Goal: Task Accomplishment & Management: Manage account settings

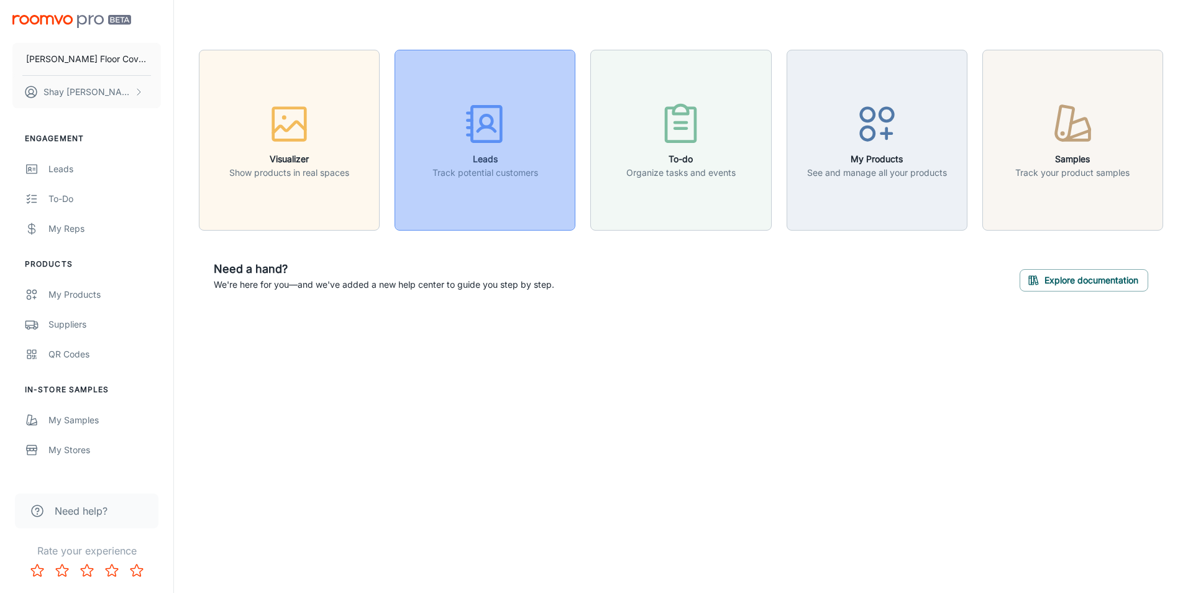
click at [504, 196] on button "Leads Track potential customers" at bounding box center [484, 140] width 181 height 181
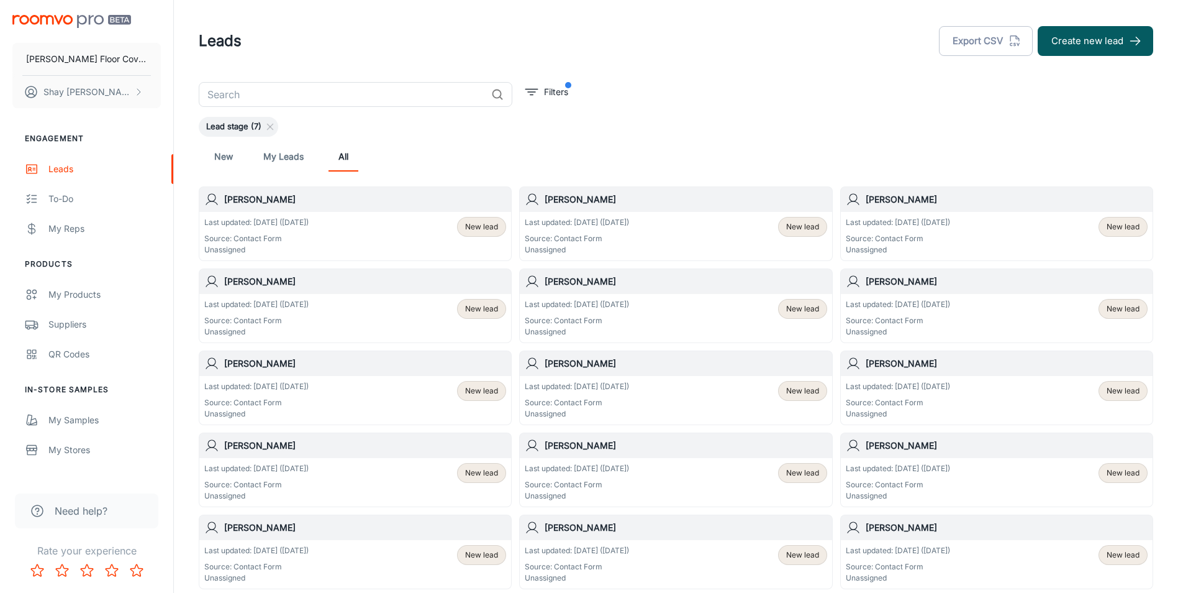
click at [923, 233] on p "Source: Contact Form" at bounding box center [898, 238] width 104 height 11
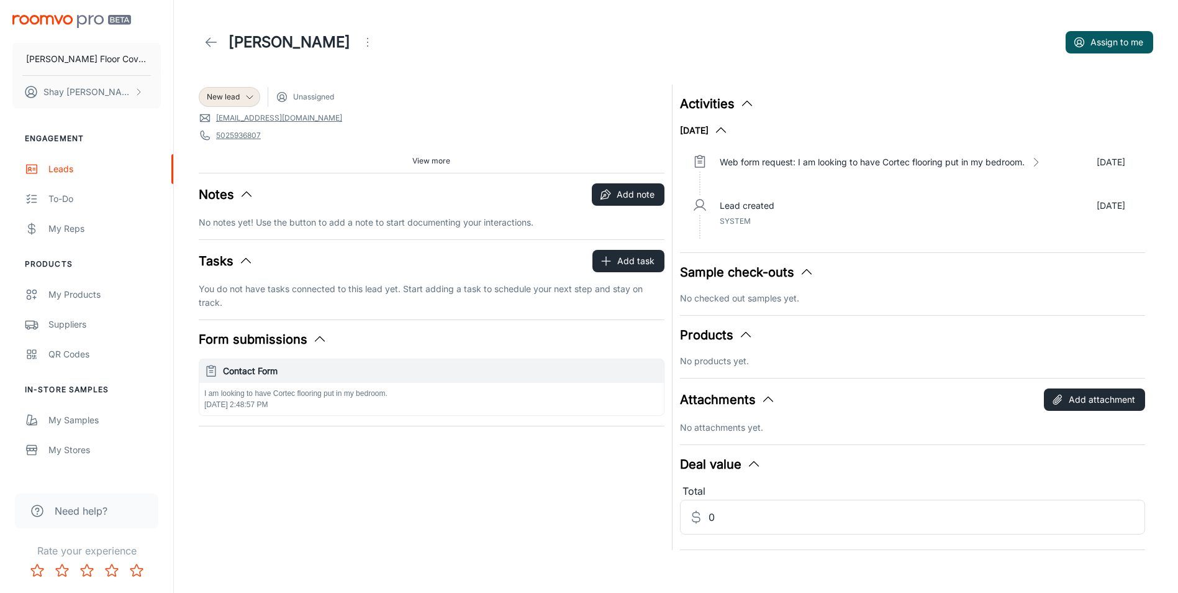
click at [207, 39] on icon at bounding box center [211, 42] width 15 height 15
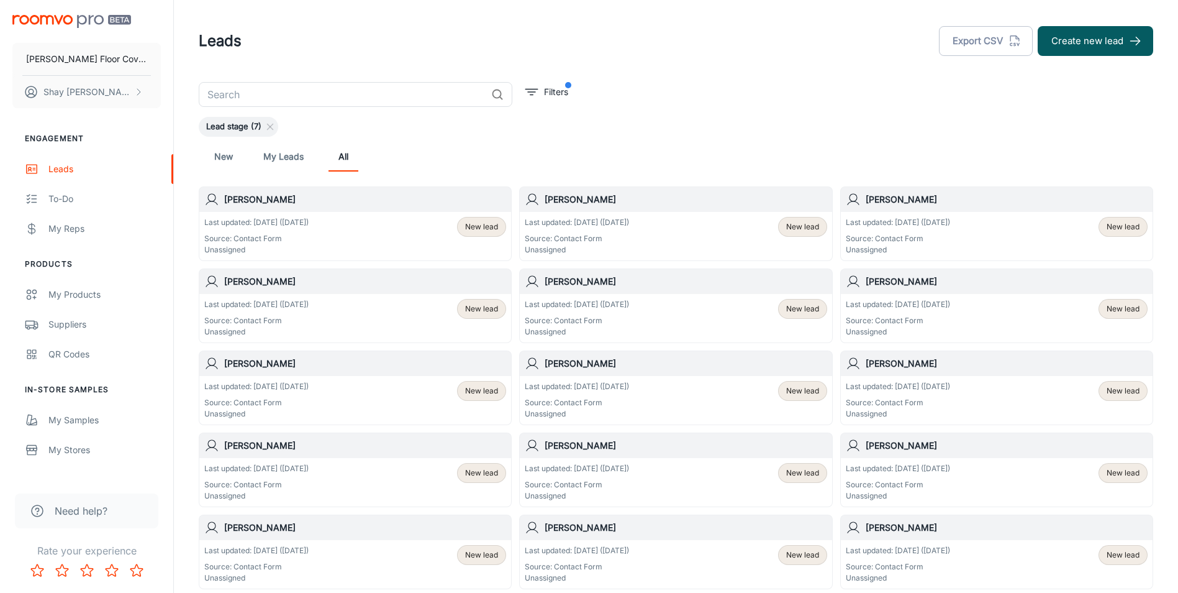
click at [680, 220] on div "Last updated: [DATE] ([DATE]) Source: Contact Form Unassigned New lead" at bounding box center [676, 236] width 302 height 39
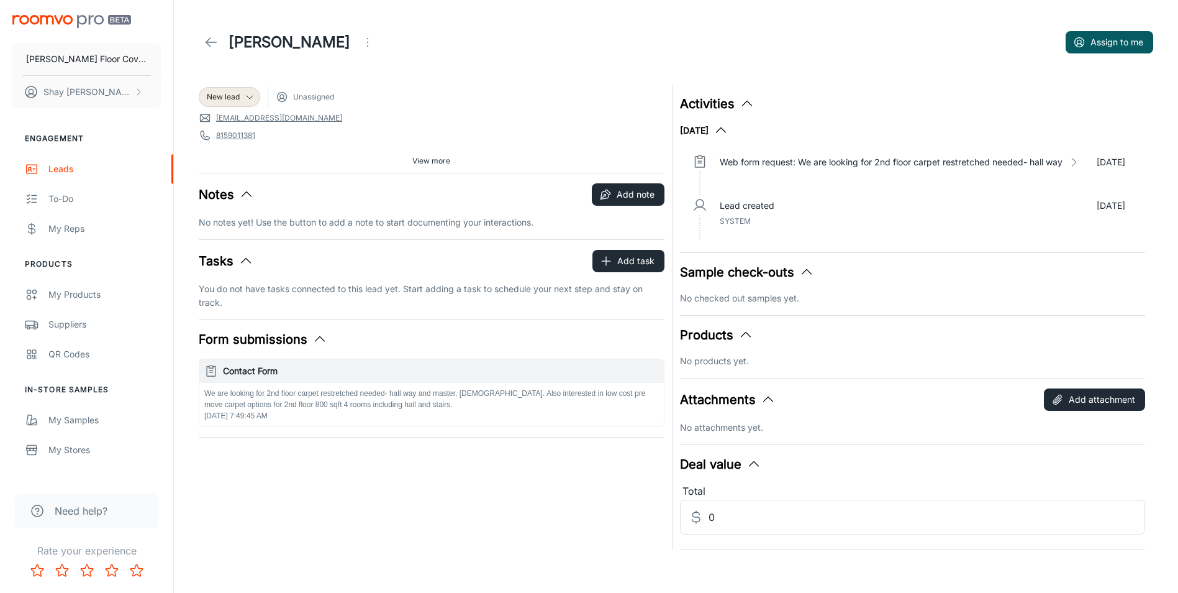
click at [205, 40] on icon at bounding box center [211, 42] width 15 height 15
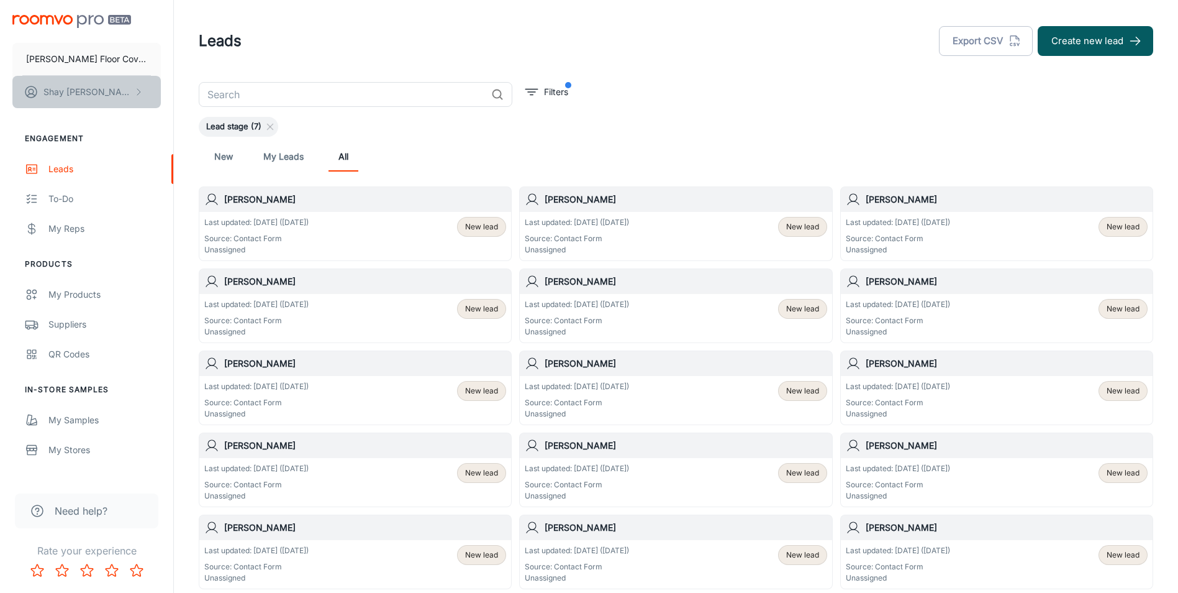
click at [107, 95] on button "[PERSON_NAME]" at bounding box center [86, 92] width 148 height 32
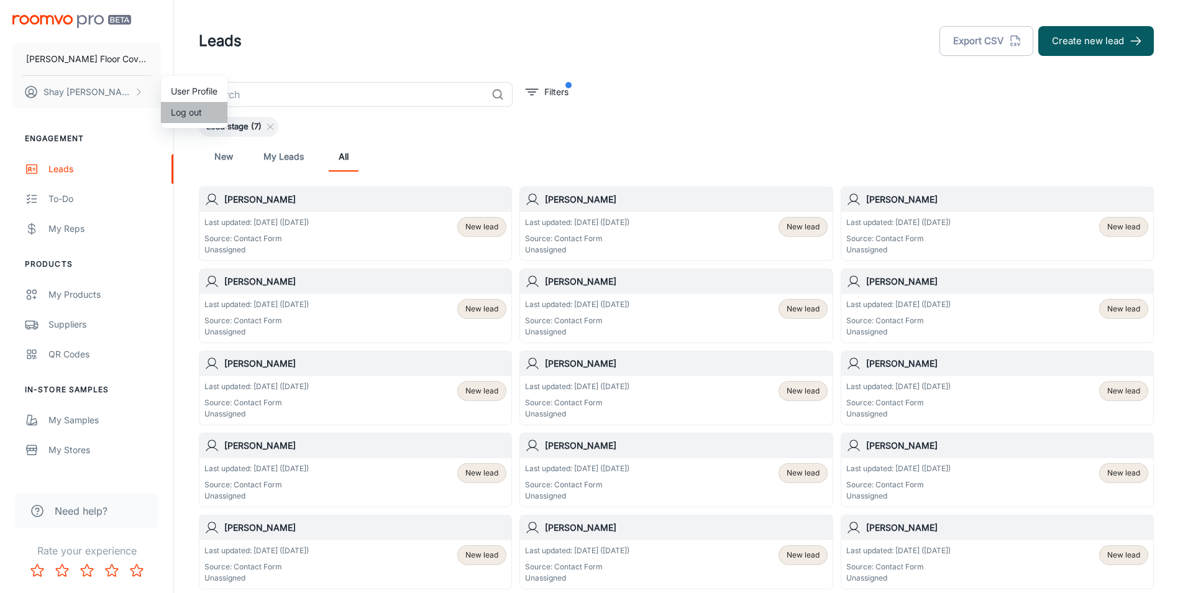
click at [173, 115] on li "Log out" at bounding box center [194, 112] width 66 height 21
